Goal: Task Accomplishment & Management: Manage account settings

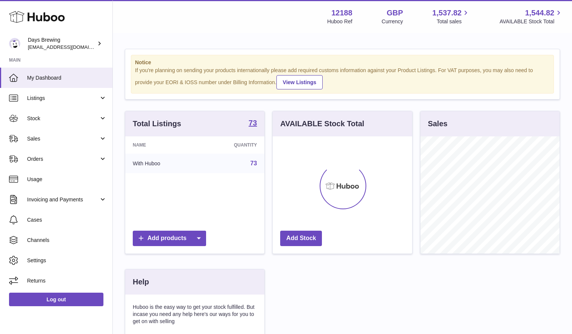
scroll to position [117, 140]
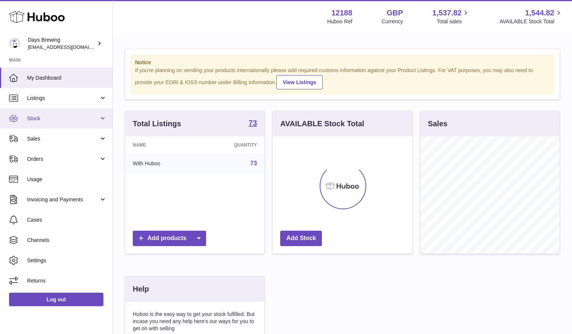
click at [73, 114] on link "Stock" at bounding box center [56, 118] width 112 height 20
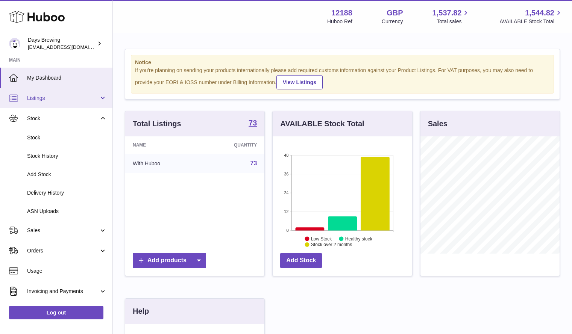
click at [68, 99] on span "Listings" at bounding box center [63, 98] width 72 height 7
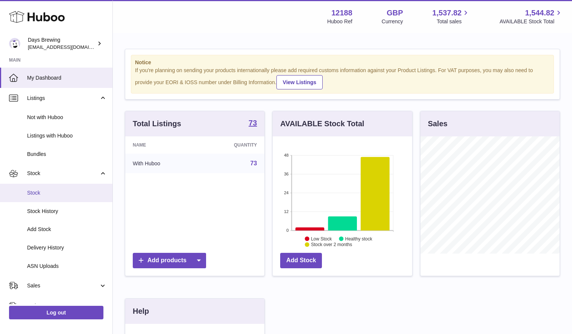
click at [47, 196] on span "Stock" at bounding box center [67, 193] width 80 height 7
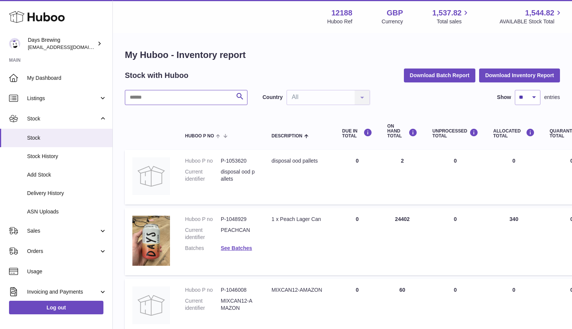
click at [146, 96] on input "text" at bounding box center [186, 97] width 123 height 15
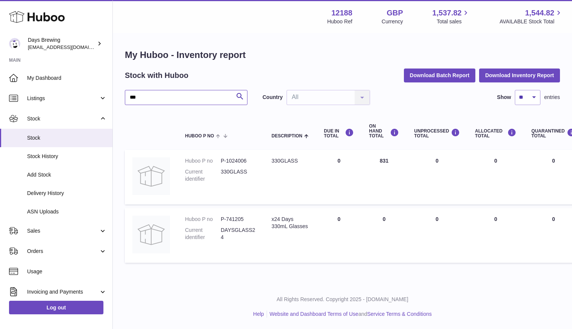
type input "***"
